Goal: Task Accomplishment & Management: Manage account settings

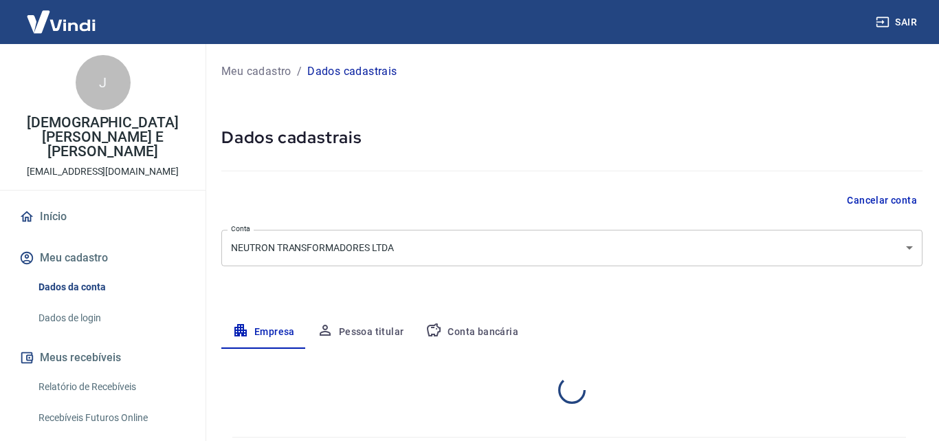
select select "SP"
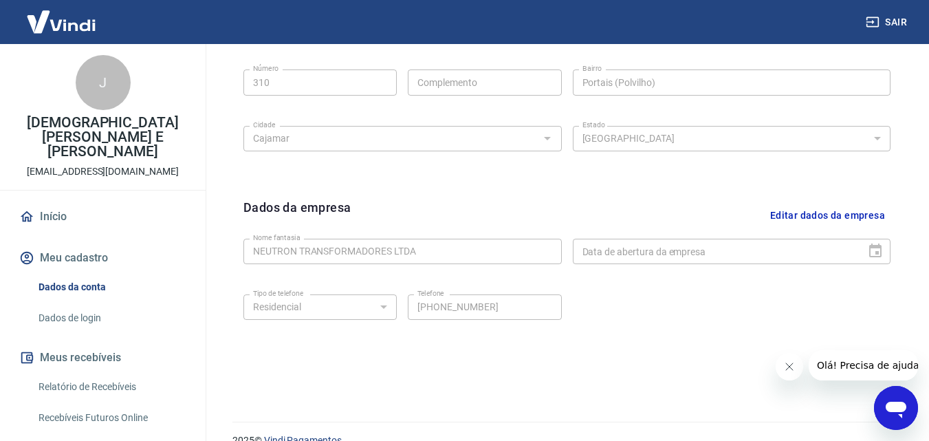
scroll to position [550, 0]
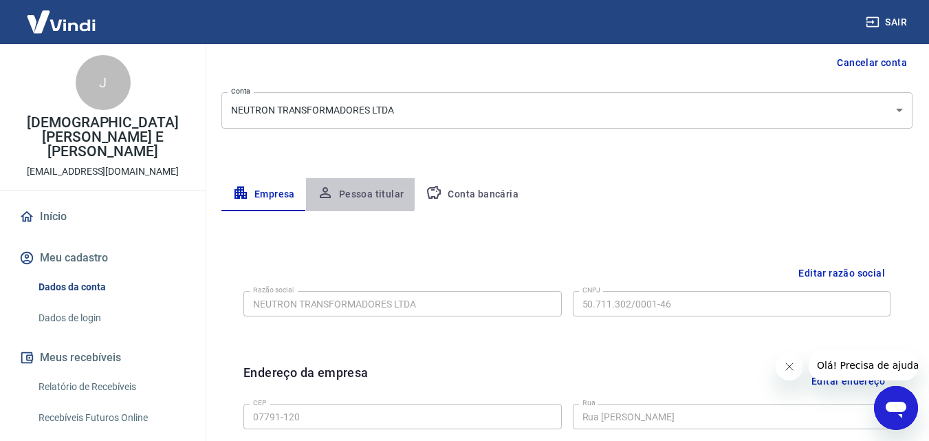
click at [353, 188] on button "Pessoa titular" at bounding box center [360, 194] width 109 height 33
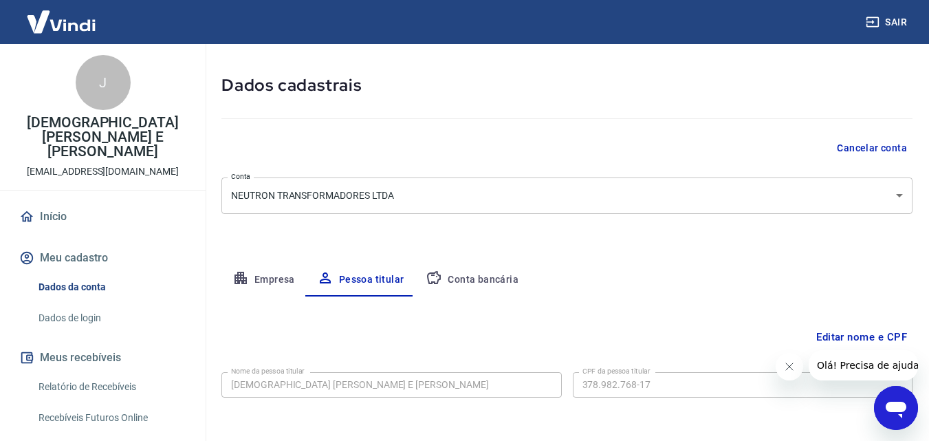
scroll to position [109, 0]
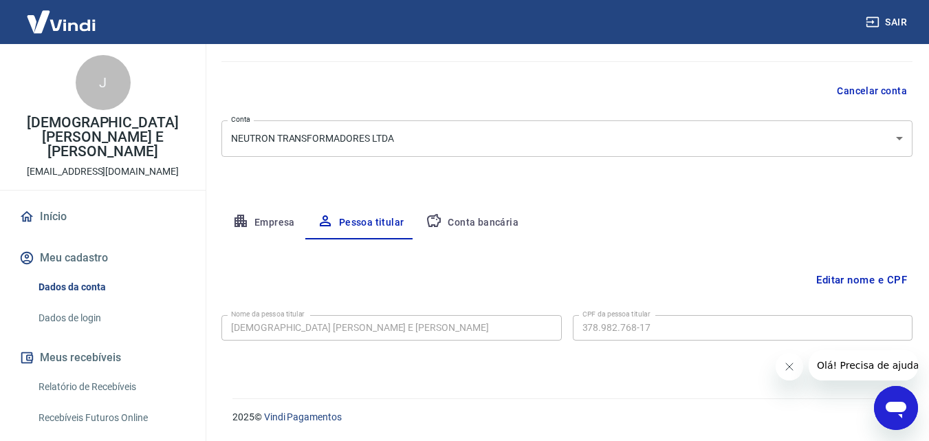
click at [874, 280] on button "Editar nome e CPF" at bounding box center [861, 280] width 102 height 26
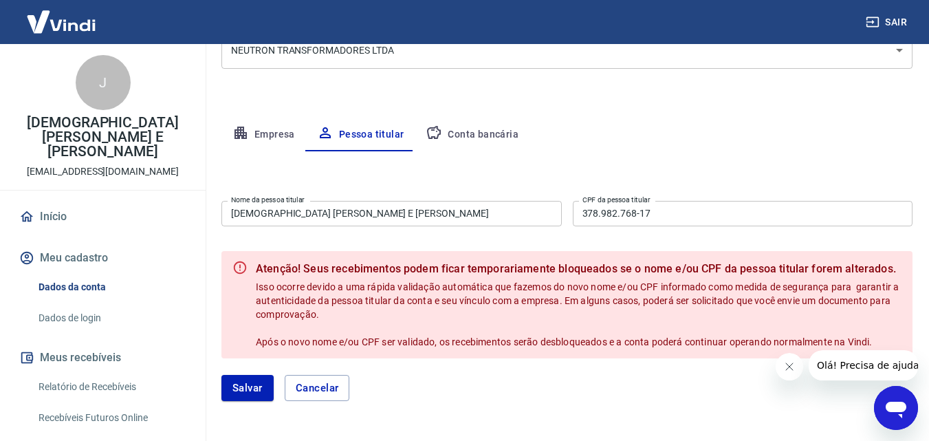
scroll to position [249, 0]
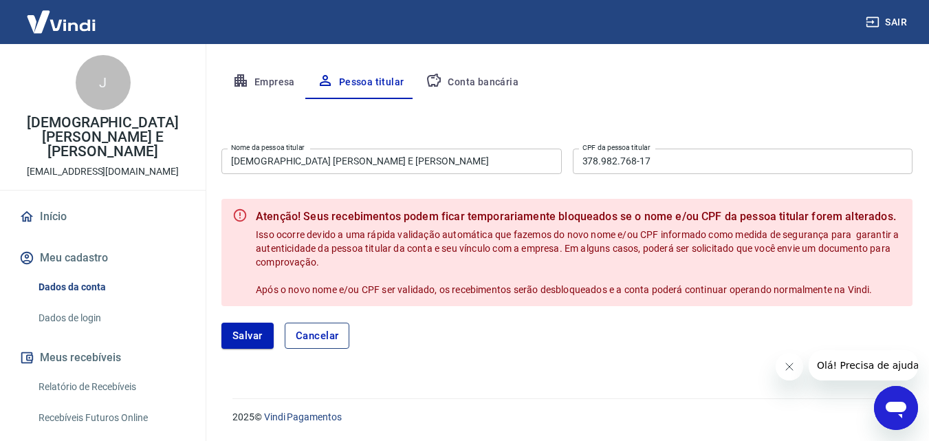
click at [306, 340] on button "Cancelar" at bounding box center [317, 335] width 65 height 26
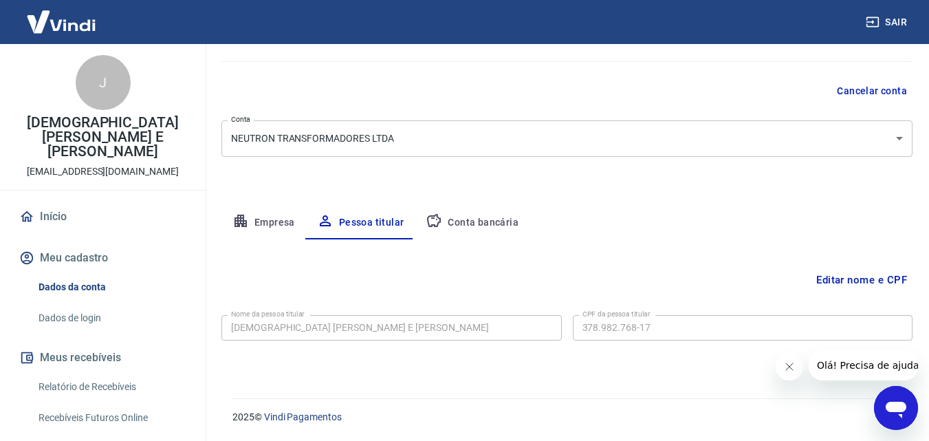
scroll to position [109, 0]
click at [262, 221] on button "Empresa" at bounding box center [263, 222] width 85 height 33
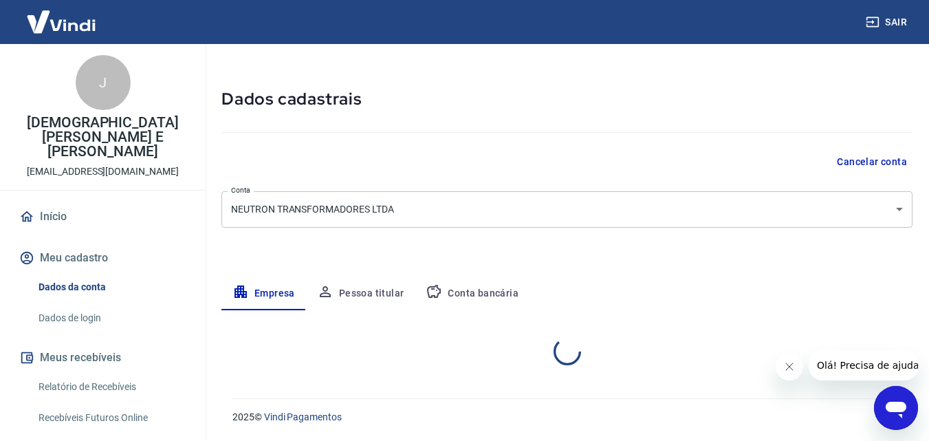
select select "SP"
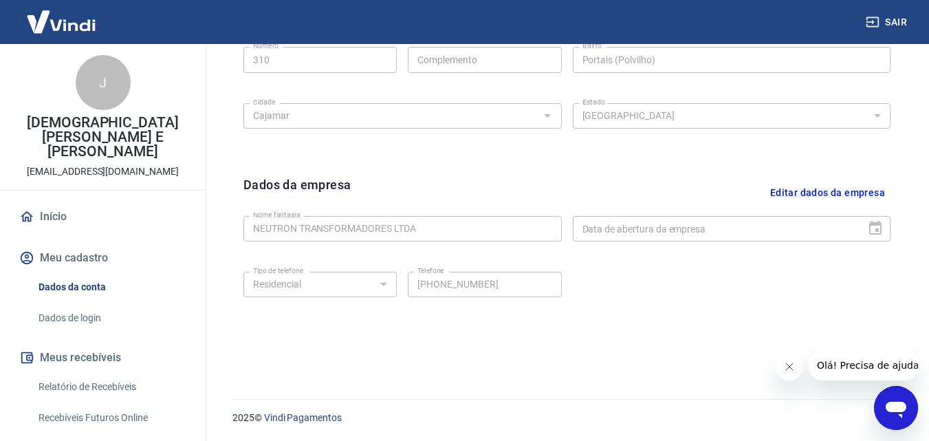
scroll to position [551, 0]
click at [779, 192] on button "Editar dados da empresa" at bounding box center [827, 192] width 126 height 35
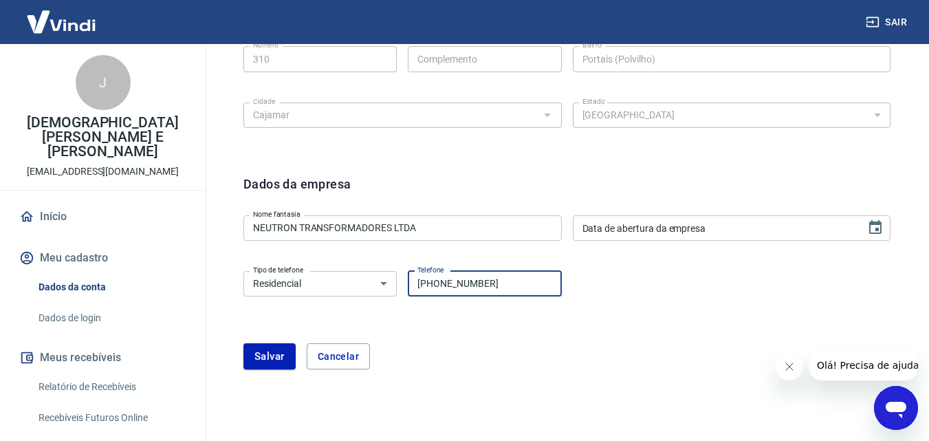
click at [509, 282] on input "[PHONE_NUMBER]" at bounding box center [484, 283] width 153 height 25
click at [375, 287] on select "Residencial Comercial" at bounding box center [319, 283] width 153 height 25
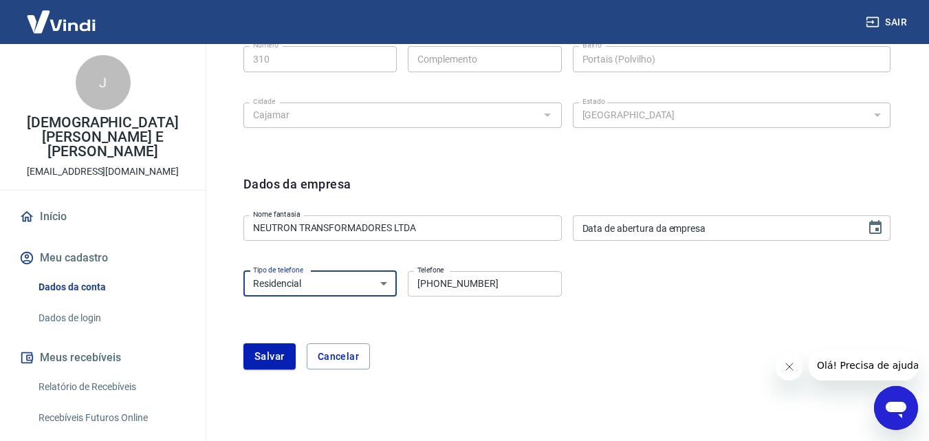
select select "business"
click at [243, 271] on select "Residencial Comercial" at bounding box center [319, 283] width 153 height 25
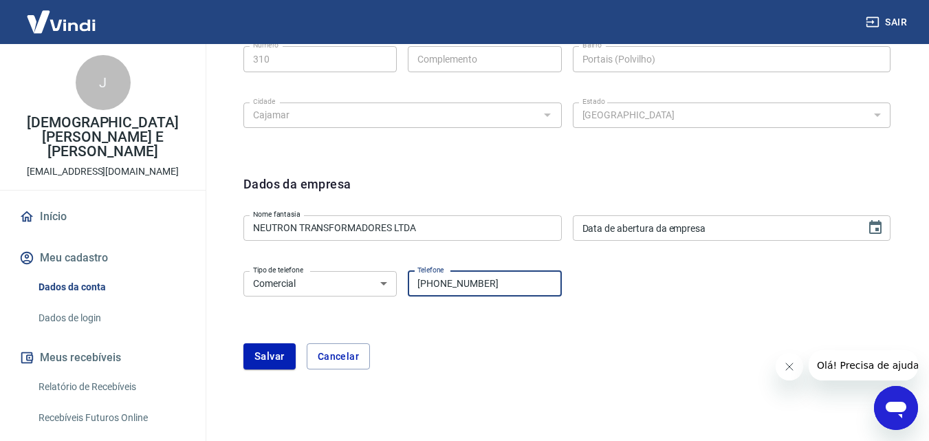
drag, startPoint x: 502, startPoint y: 287, endPoint x: 386, endPoint y: 277, distance: 116.6
click at [386, 277] on div "Tipo de telefone Residencial Comercial Tipo de telefone Telefone [PHONE_NUMBER]…" at bounding box center [402, 282] width 318 height 34
click at [428, 284] on input "Telefone" at bounding box center [484, 283] width 153 height 25
paste input "[PHONE_NUMBER]"
type input "[PHONE_NUMBER]"
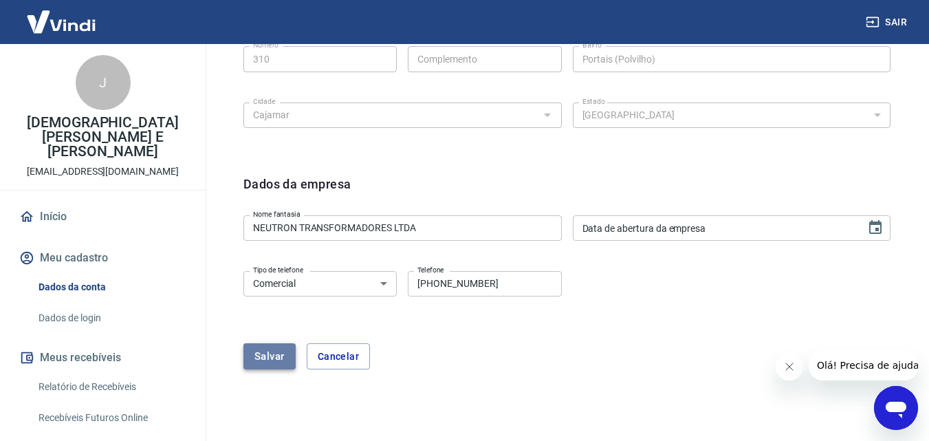
click at [266, 353] on button "Salvar" at bounding box center [269, 356] width 52 height 26
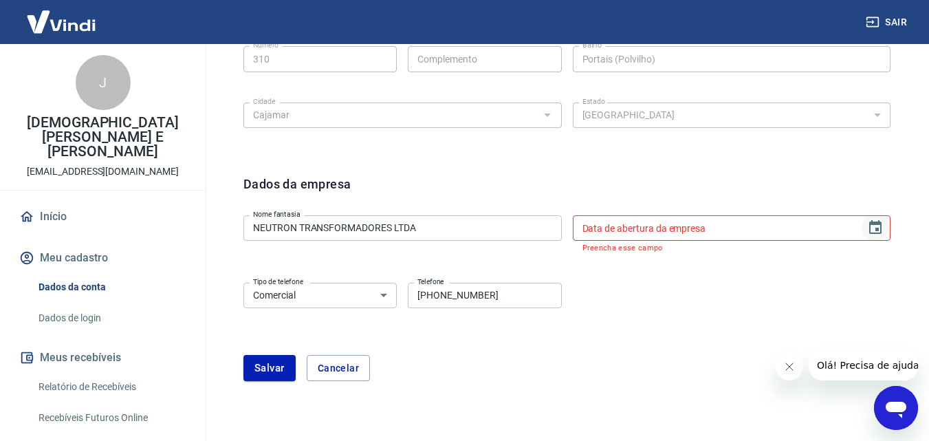
click at [879, 231] on icon "Choose date" at bounding box center [875, 227] width 16 height 16
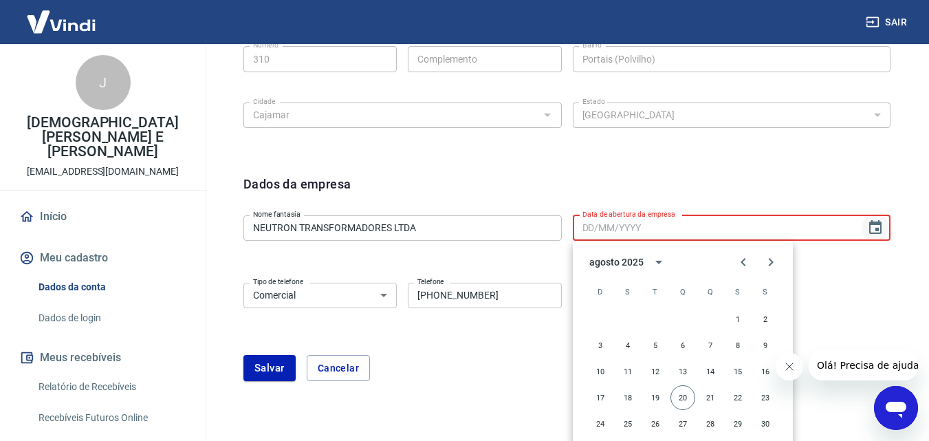
click at [879, 231] on icon "Choose date" at bounding box center [875, 227] width 16 height 16
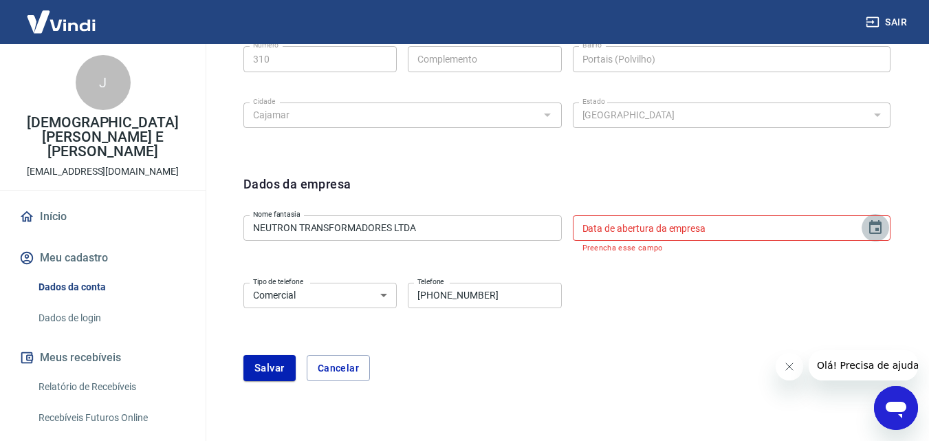
click at [877, 234] on icon "Choose date" at bounding box center [875, 227] width 12 height 14
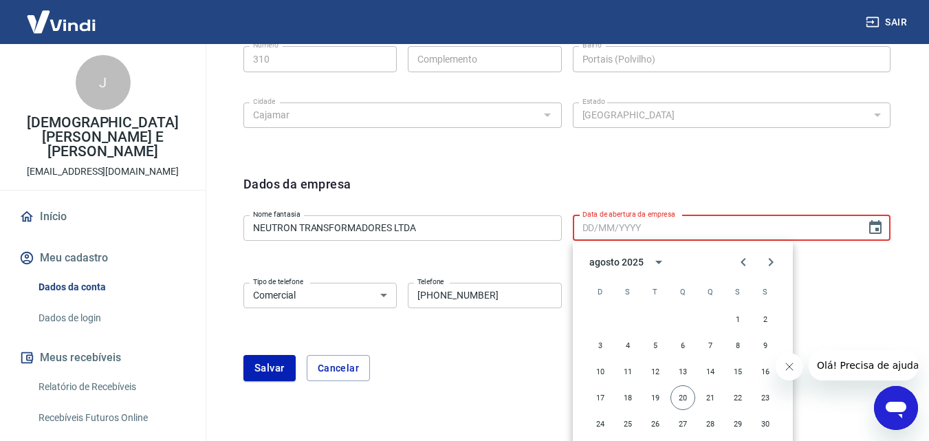
click at [662, 236] on input "Data de abertura da empresa" at bounding box center [715, 227] width 284 height 25
type input "DD/MM/YYYY"
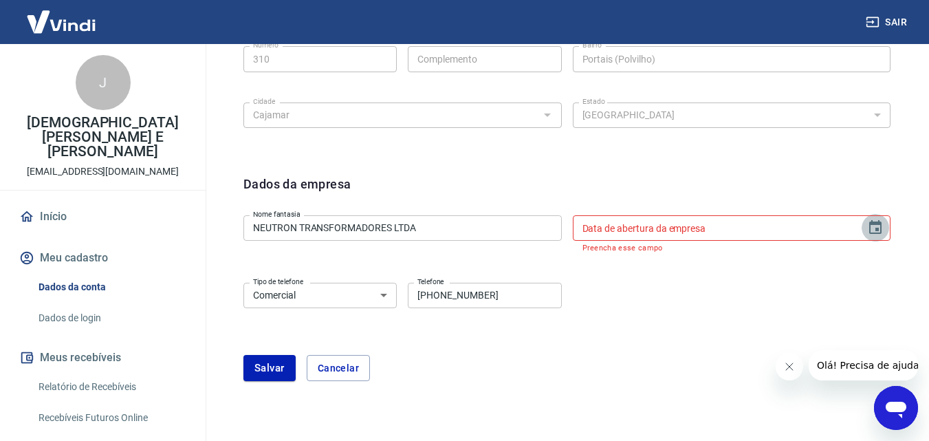
click at [869, 227] on icon "Choose date" at bounding box center [875, 227] width 16 height 16
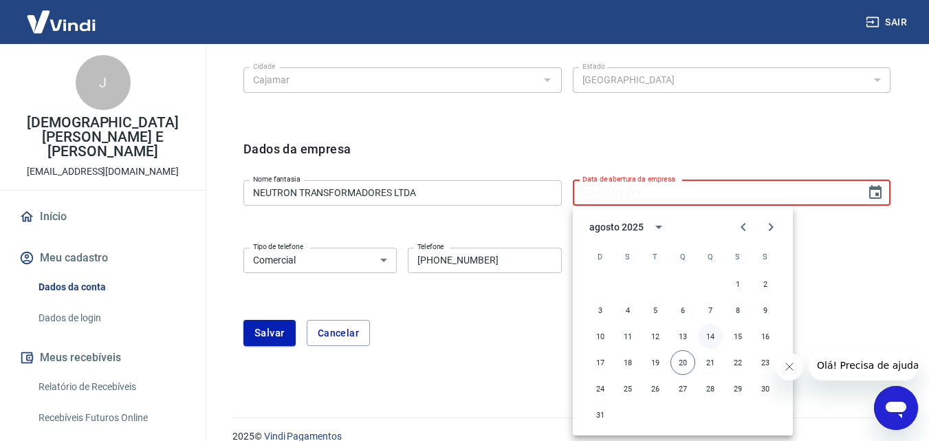
scroll to position [605, 0]
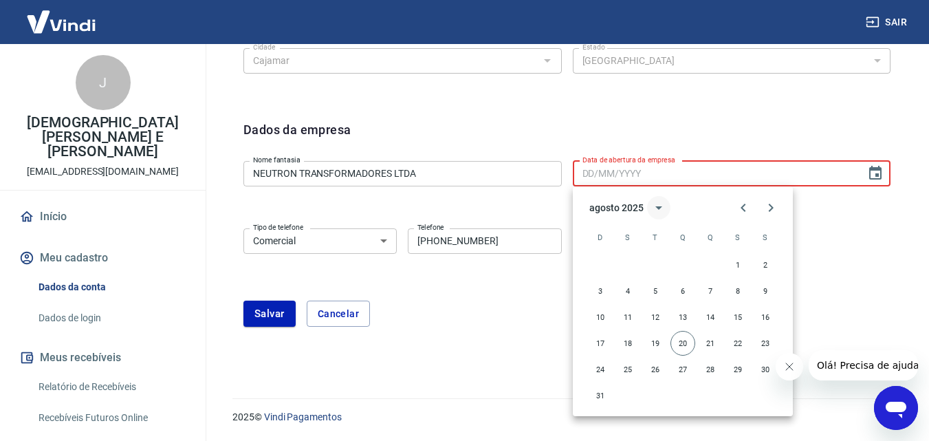
click at [657, 206] on icon "calendar view is open, switch to year view" at bounding box center [658, 207] width 7 height 3
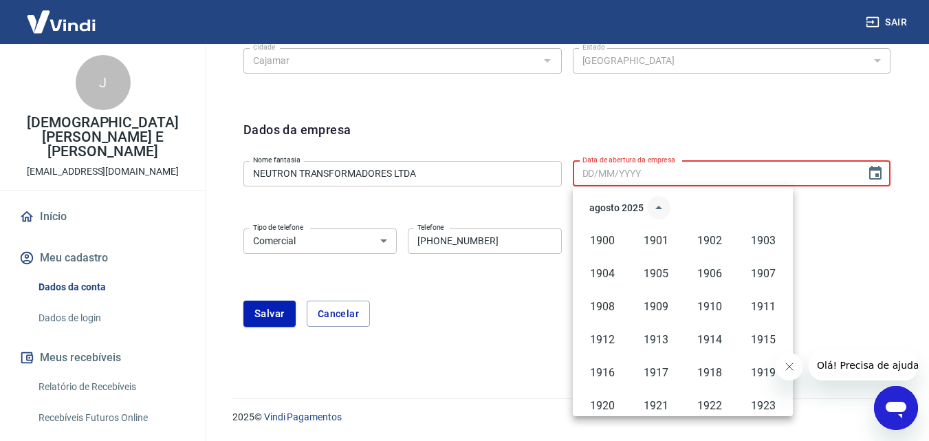
scroll to position [943, 0]
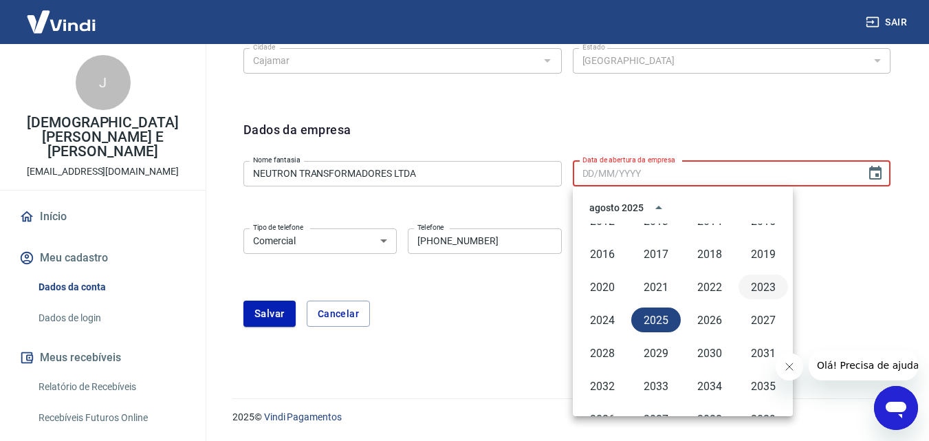
click at [753, 288] on button "2023" at bounding box center [762, 286] width 49 height 25
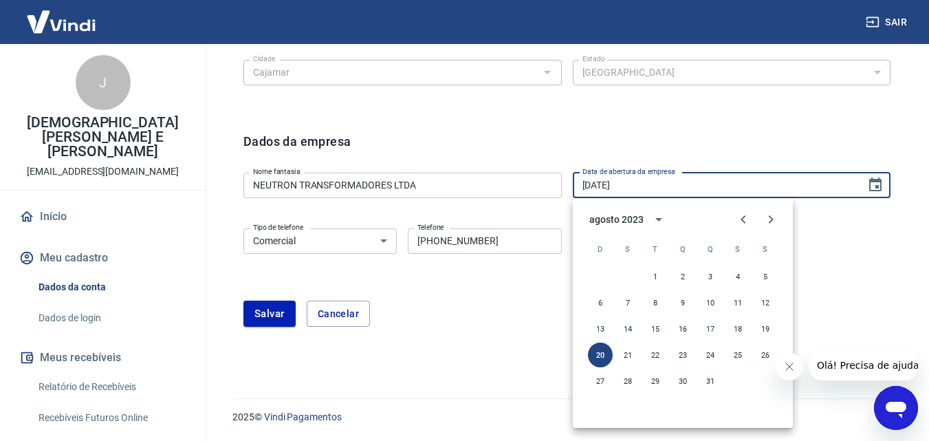
click at [628, 220] on div "agosto 2023" at bounding box center [616, 219] width 54 height 14
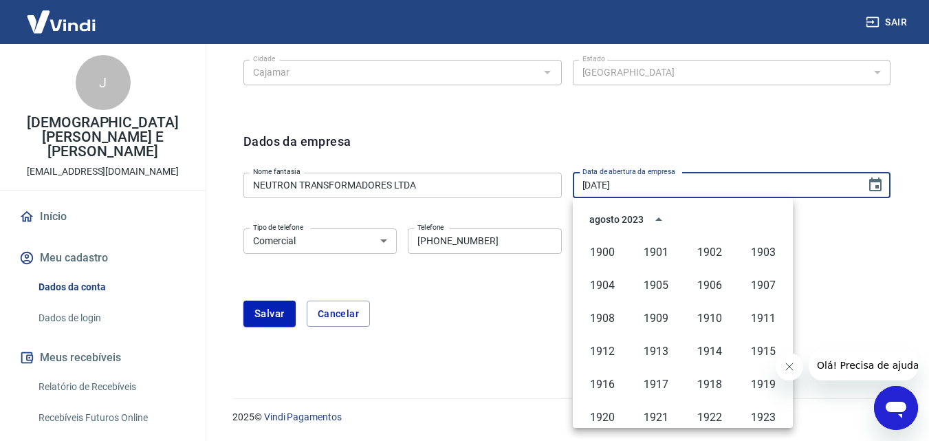
scroll to position [910, 0]
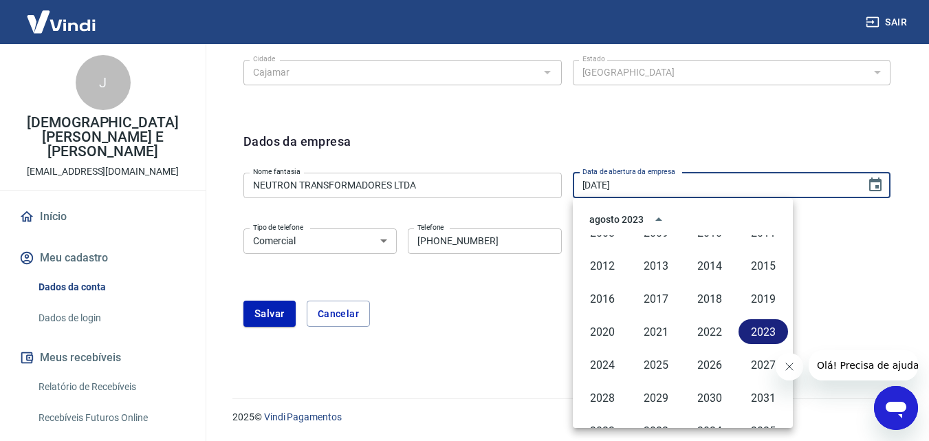
click at [757, 337] on button "2023" at bounding box center [762, 331] width 49 height 25
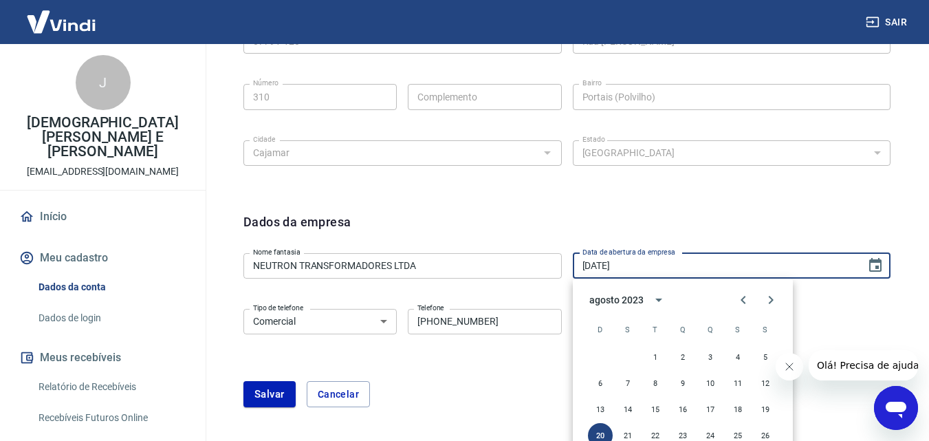
scroll to position [593, 0]
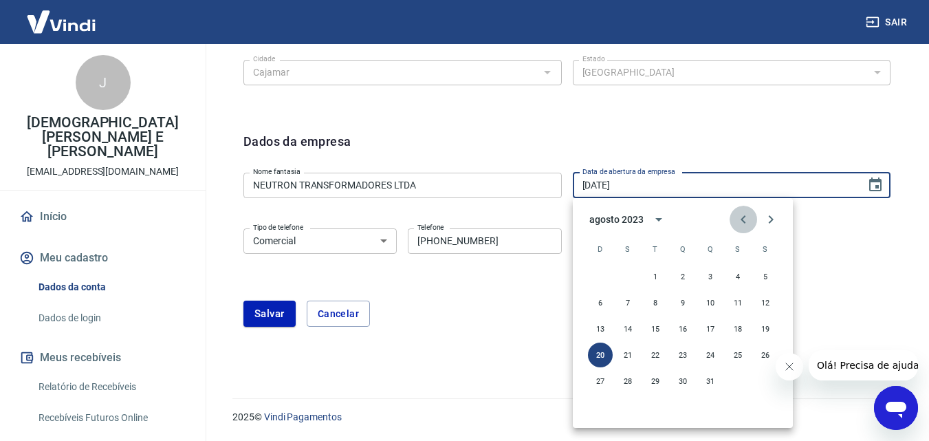
click at [744, 217] on icon "Previous month" at bounding box center [742, 219] width 5 height 8
click at [771, 221] on icon "Next month" at bounding box center [770, 219] width 5 height 8
click at [600, 353] on button "16" at bounding box center [600, 354] width 25 height 25
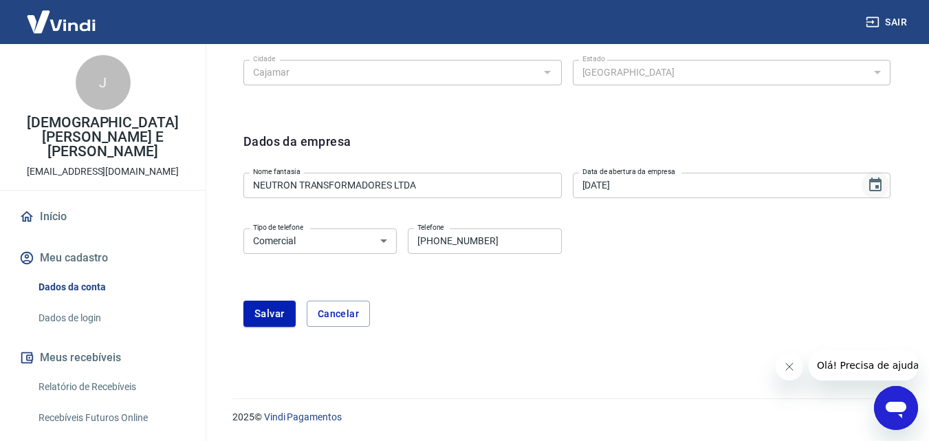
click at [873, 184] on icon "Choose date, selected date is 16 de jul de 2023" at bounding box center [875, 185] width 16 height 16
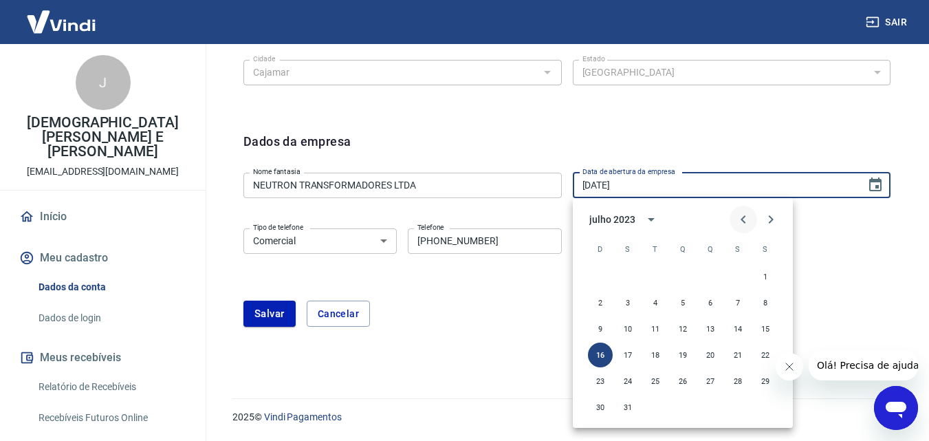
click at [744, 219] on icon "Previous month" at bounding box center [743, 219] width 16 height 16
click at [629, 328] on button "15" at bounding box center [627, 328] width 25 height 25
type input "[DATE]"
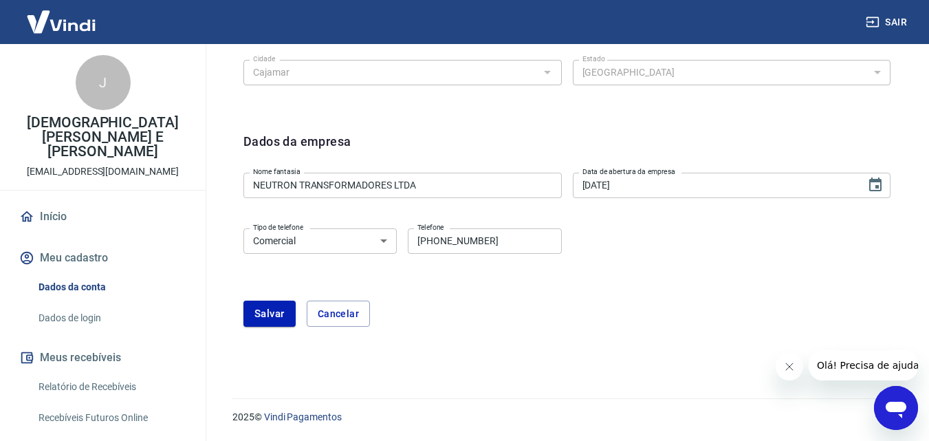
click at [624, 301] on div "[PERSON_NAME]" at bounding box center [566, 313] width 647 height 26
click at [267, 320] on button "Salvar" at bounding box center [269, 313] width 52 height 26
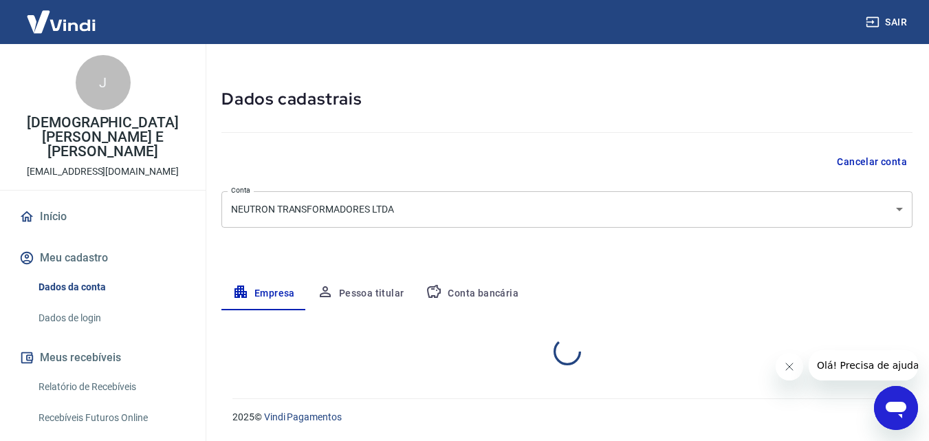
scroll to position [266, 0]
select select "SP"
select select "business"
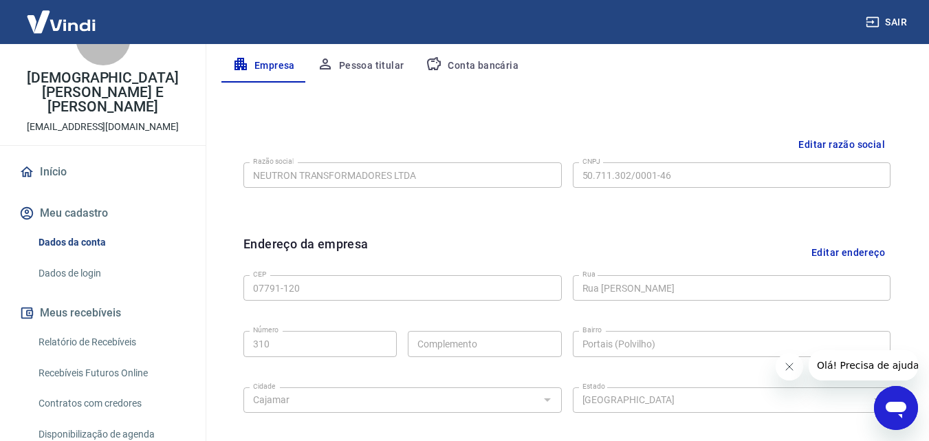
scroll to position [69, 0]
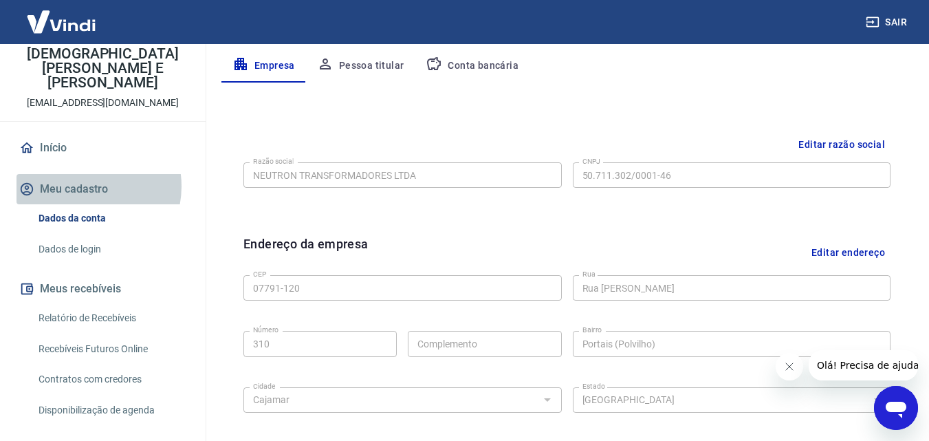
click at [86, 174] on button "Meu cadastro" at bounding box center [102, 189] width 173 height 30
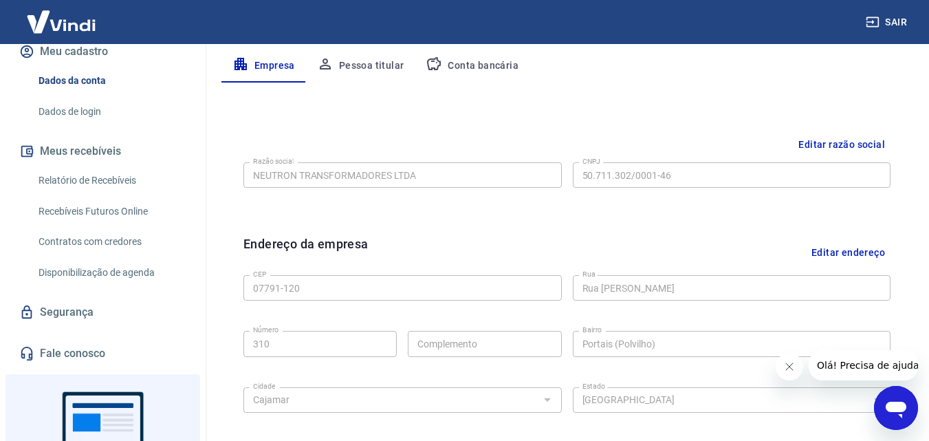
scroll to position [275, 0]
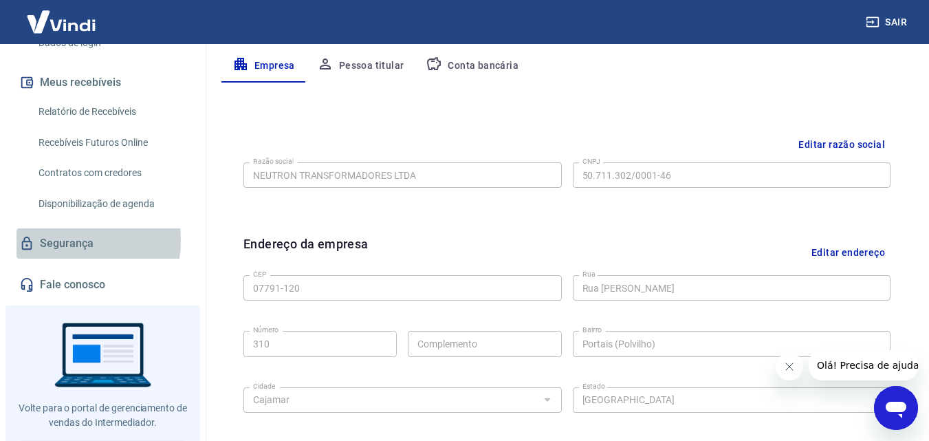
click at [55, 228] on link "Segurança" at bounding box center [102, 243] width 173 height 30
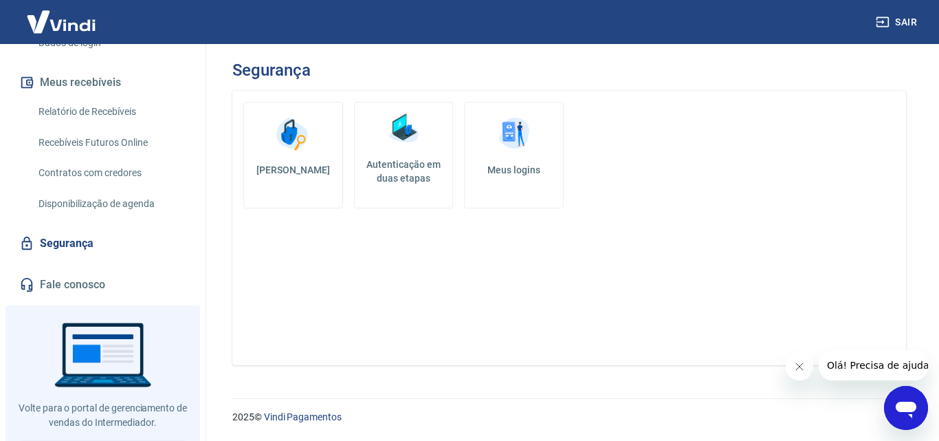
click at [406, 185] on link "Autenticação em duas etapas" at bounding box center [404, 155] width 100 height 107
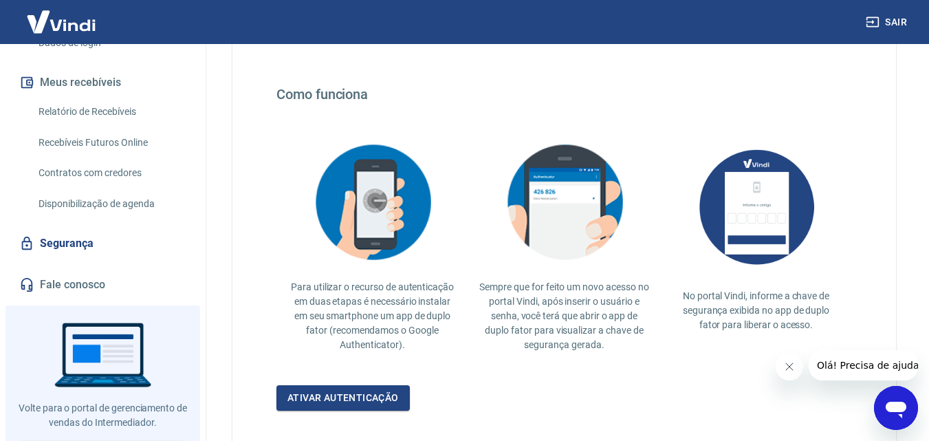
scroll to position [275, 0]
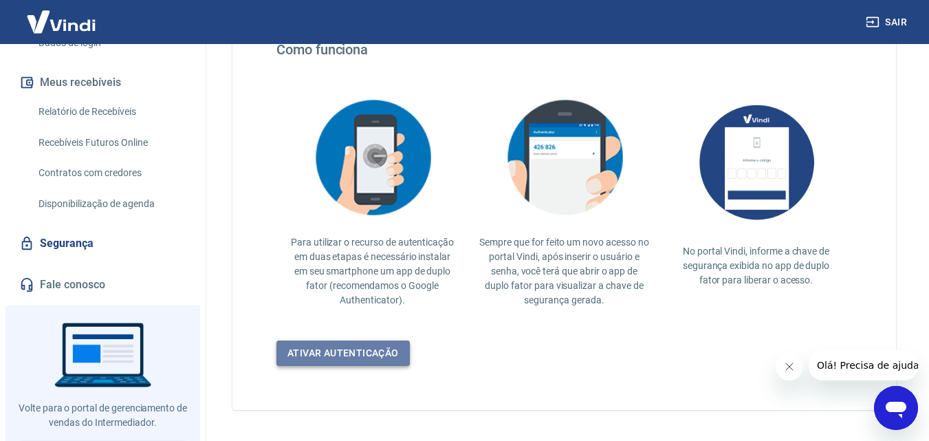
click at [362, 354] on link "Ativar autenticação" at bounding box center [342, 352] width 133 height 25
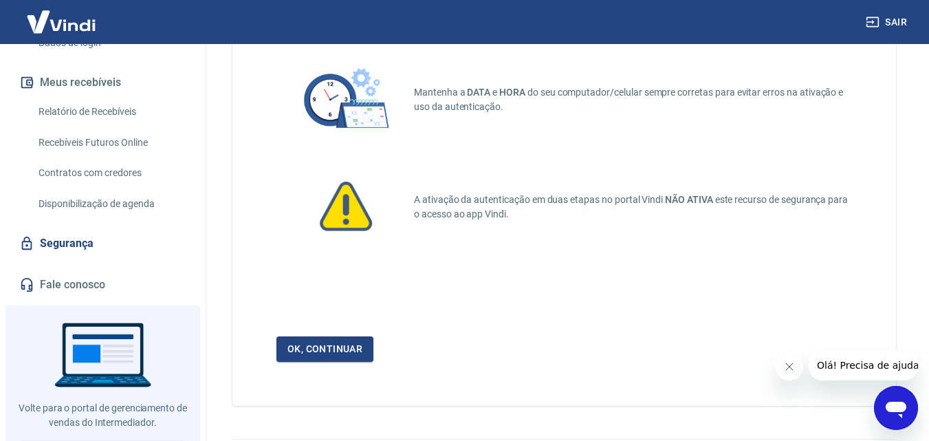
scroll to position [131, 0]
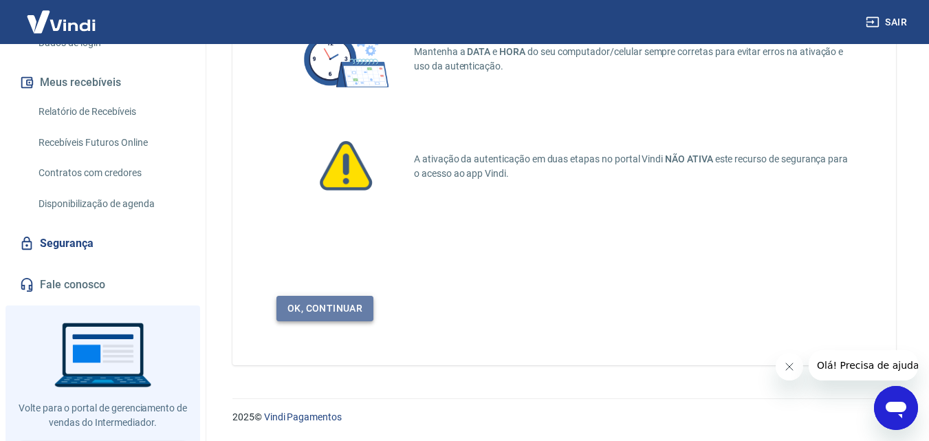
click at [339, 301] on link "Ok, continuar" at bounding box center [324, 308] width 97 height 25
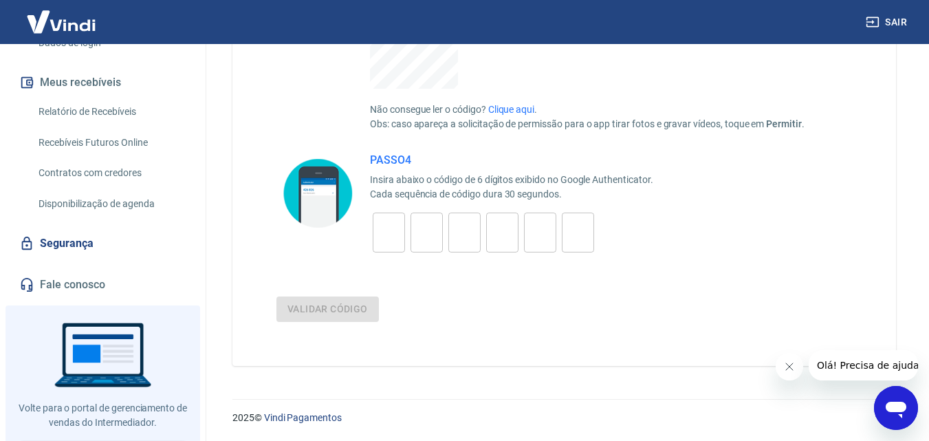
scroll to position [421, 0]
click at [70, 231] on link "Segurança" at bounding box center [102, 243] width 173 height 30
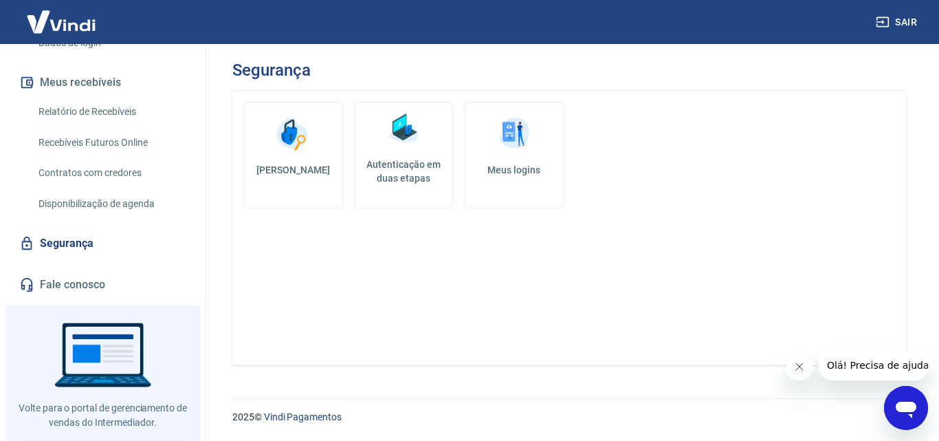
click at [510, 184] on link "Meus logins" at bounding box center [514, 155] width 100 height 107
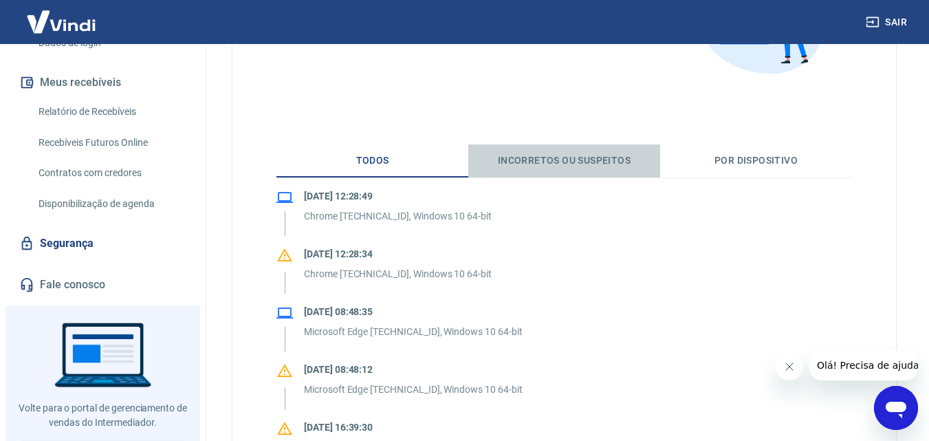
click at [557, 161] on button "Incorretos ou suspeitos" at bounding box center [564, 160] width 192 height 33
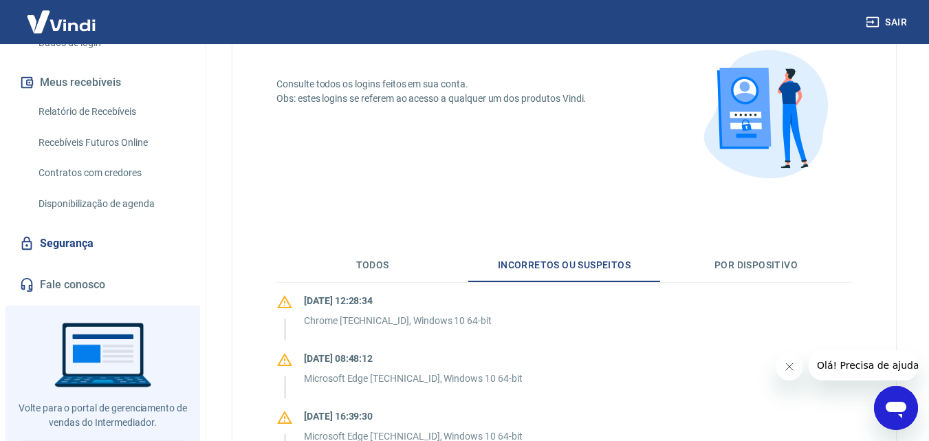
scroll to position [206, 0]
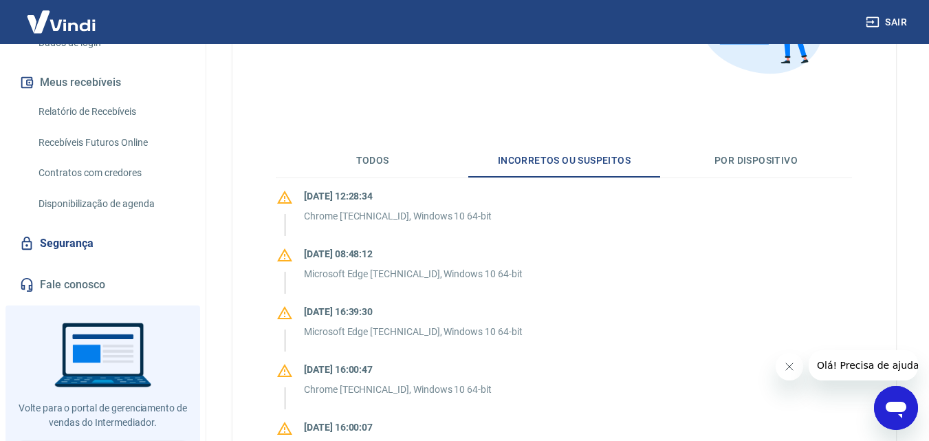
click at [755, 162] on button "Por dispositivo" at bounding box center [756, 160] width 192 height 33
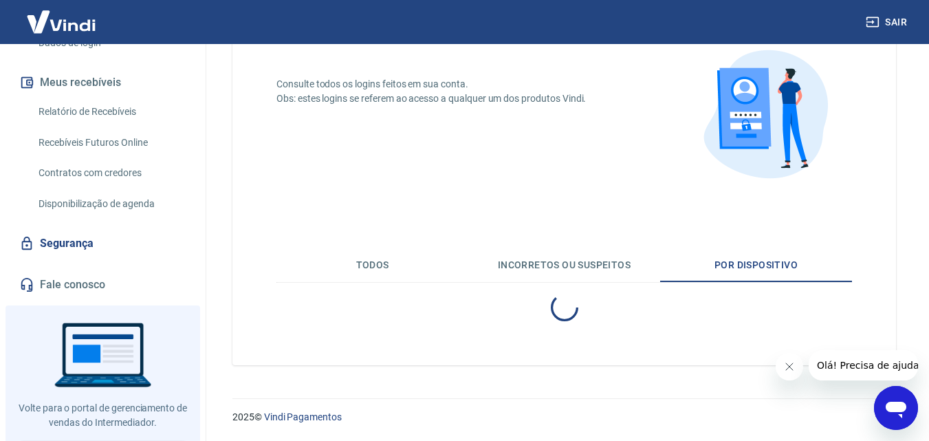
scroll to position [177, 0]
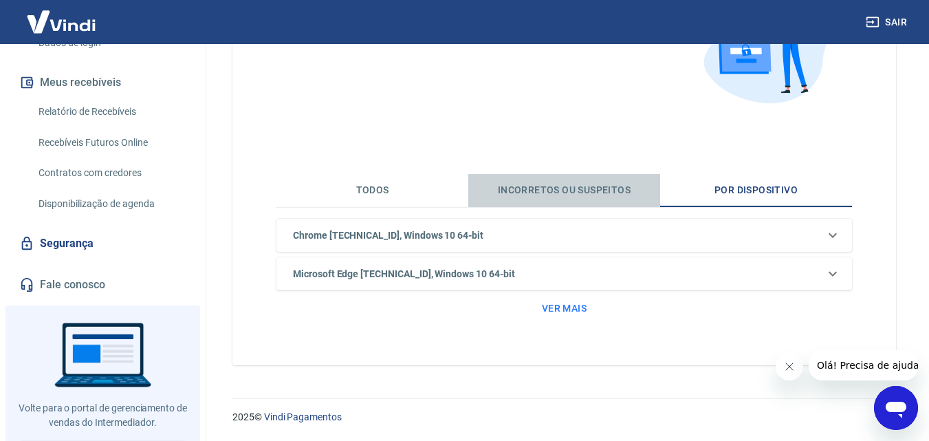
click at [573, 190] on button "Incorretos ou suspeitos" at bounding box center [564, 190] width 192 height 33
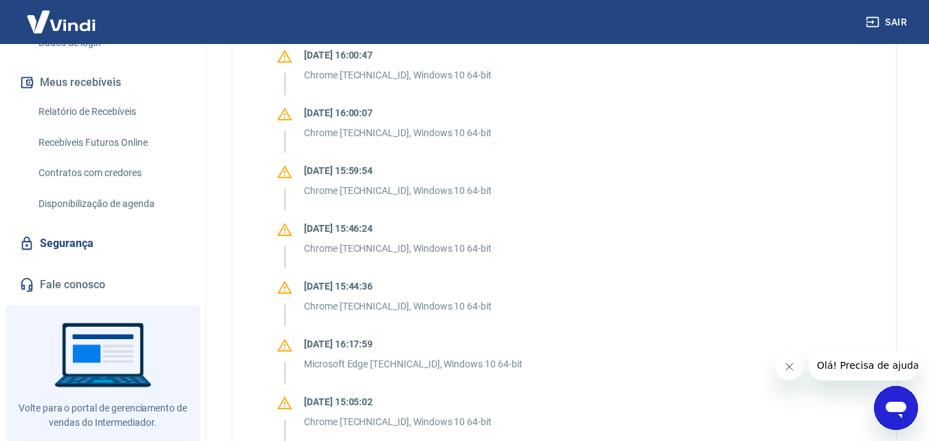
scroll to position [108, 0]
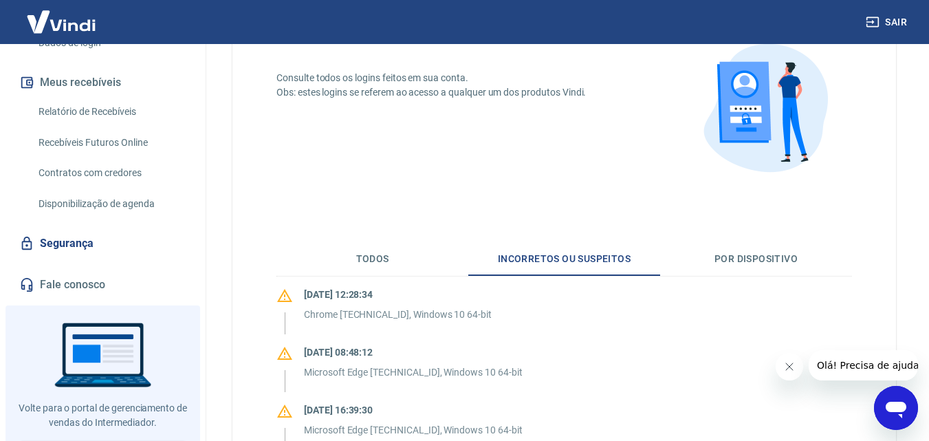
click at [387, 259] on button "Todos" at bounding box center [372, 259] width 192 height 33
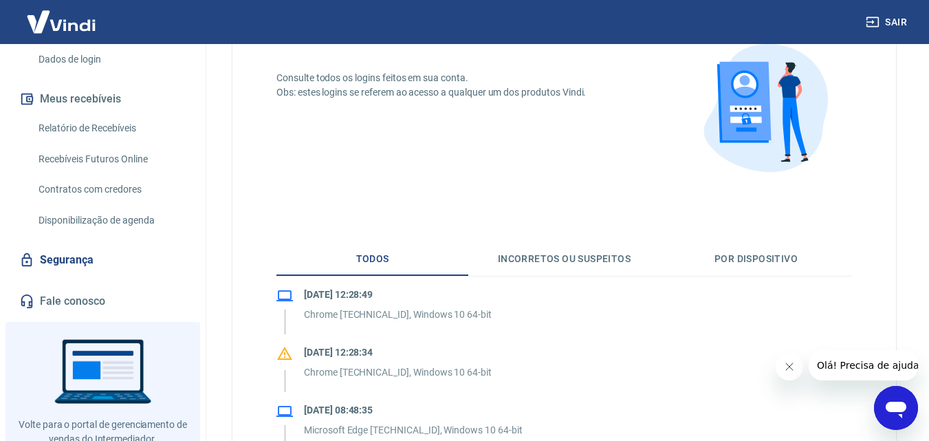
scroll to position [275, 0]
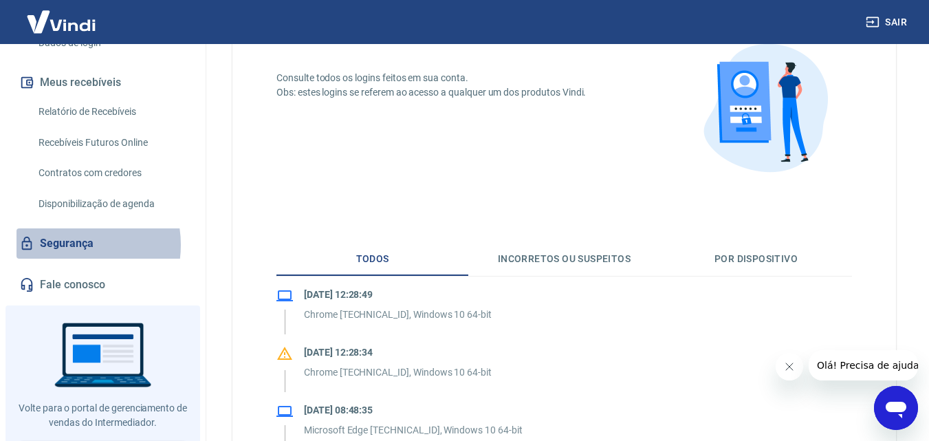
click at [67, 230] on link "Segurança" at bounding box center [102, 243] width 173 height 30
